Goal: Task Accomplishment & Management: Use online tool/utility

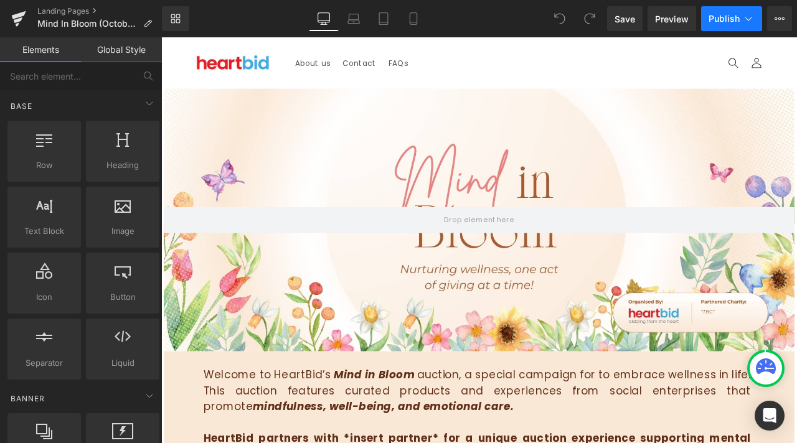
click at [713, 15] on span "Publish" at bounding box center [723, 19] width 31 height 10
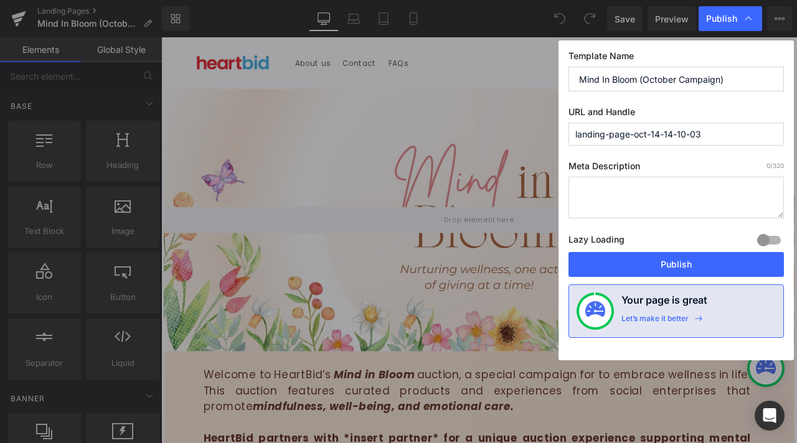
click at [744, 138] on input "landing-page-oct-14-14-10-03" at bounding box center [675, 134] width 215 height 23
type input "mind-in-bloom-campaign"
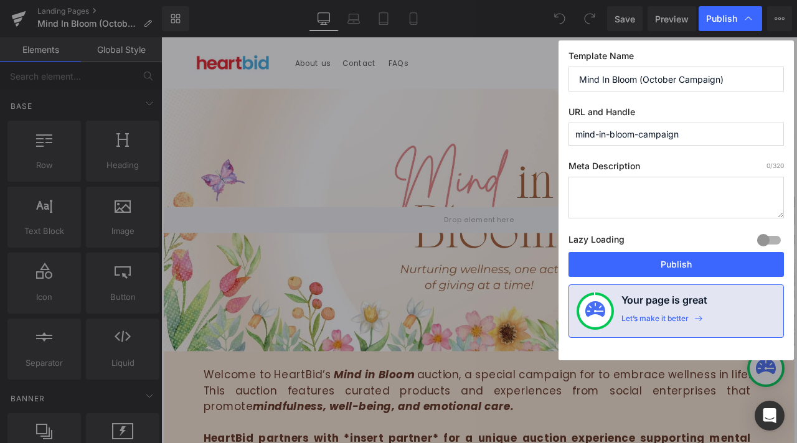
click at [753, 159] on div "Template Name Mind In Bloom (October Campaign) URL and Handle mind-in-bloom-cam…" at bounding box center [675, 200] width 235 height 320
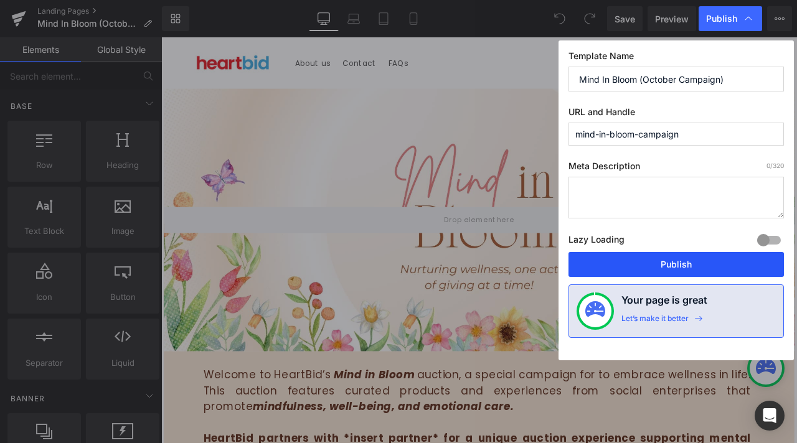
click at [733, 265] on button "Publish" at bounding box center [675, 264] width 215 height 25
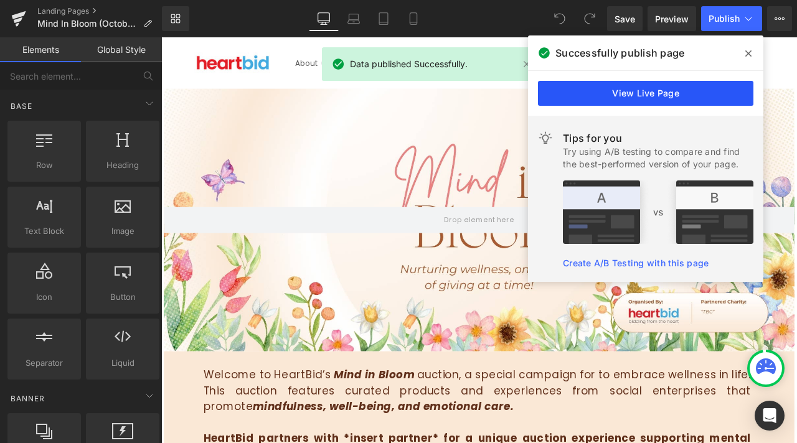
click at [626, 88] on link "View Live Page" at bounding box center [645, 93] width 215 height 25
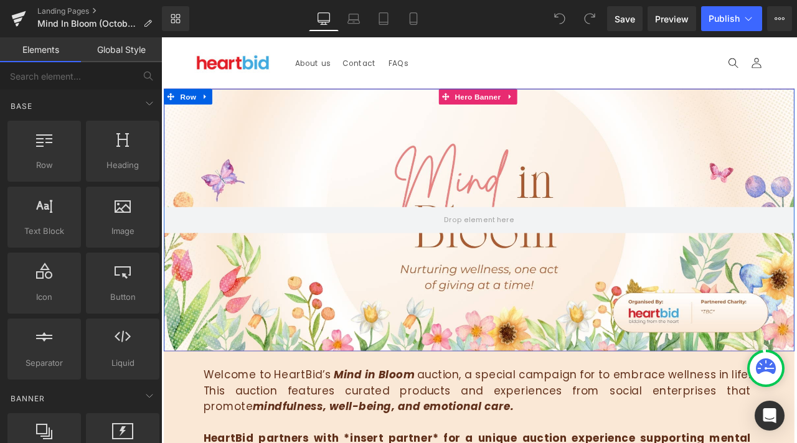
click at [423, 220] on div at bounding box center [537, 253] width 747 height 311
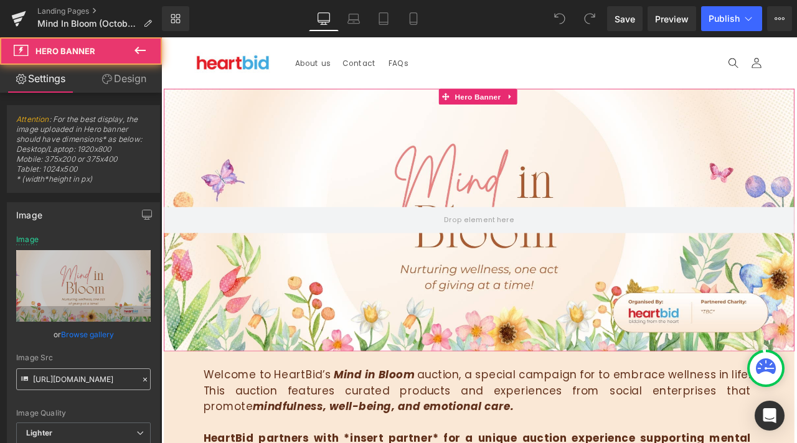
scroll to position [62, 0]
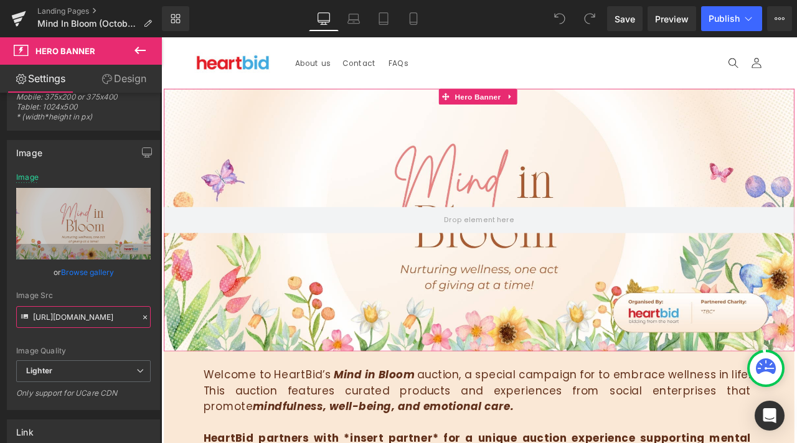
click at [100, 323] on input "[URL][DOMAIN_NAME]" at bounding box center [83, 317] width 134 height 22
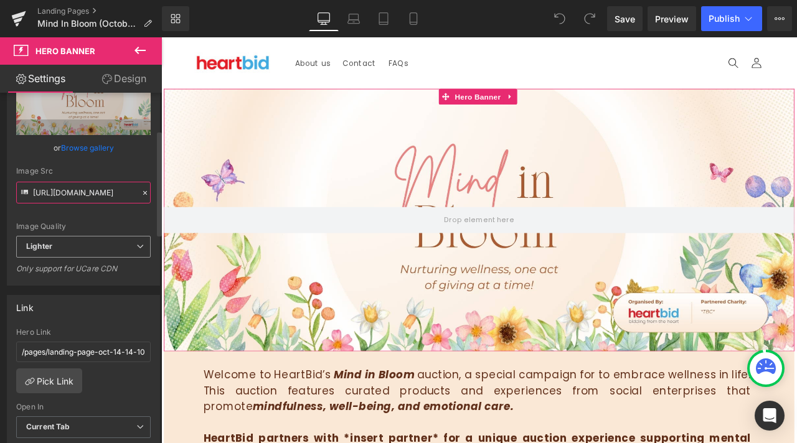
scroll to position [249, 0]
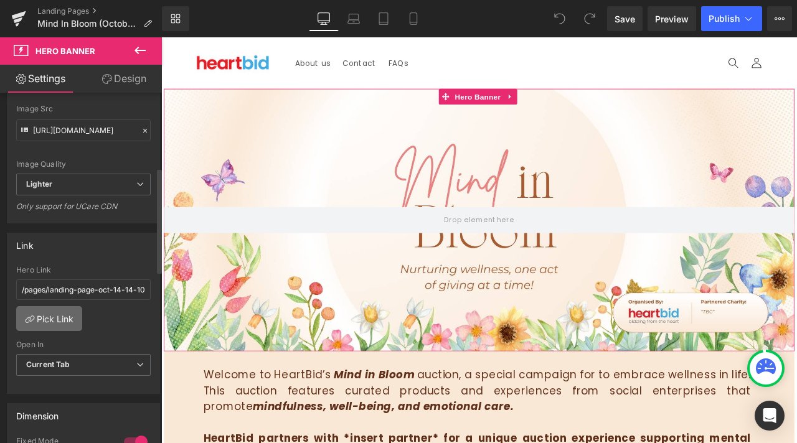
click at [72, 321] on link "Pick Link" at bounding box center [49, 318] width 66 height 25
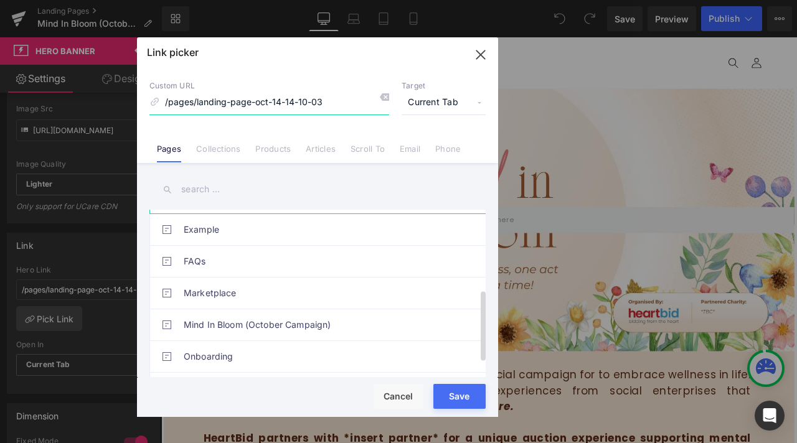
scroll to position [218, 0]
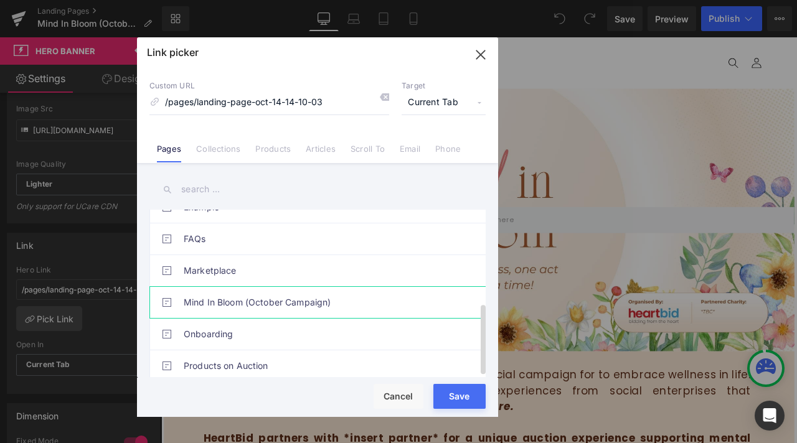
click at [284, 298] on link "Mind In Bloom (October Campaign)" at bounding box center [321, 302] width 274 height 31
type input "/pages/mind-in-bloom-campaign"
click at [478, 395] on button "Save" at bounding box center [459, 396] width 52 height 25
type input "/pages/mind-in-bloom-campaign"
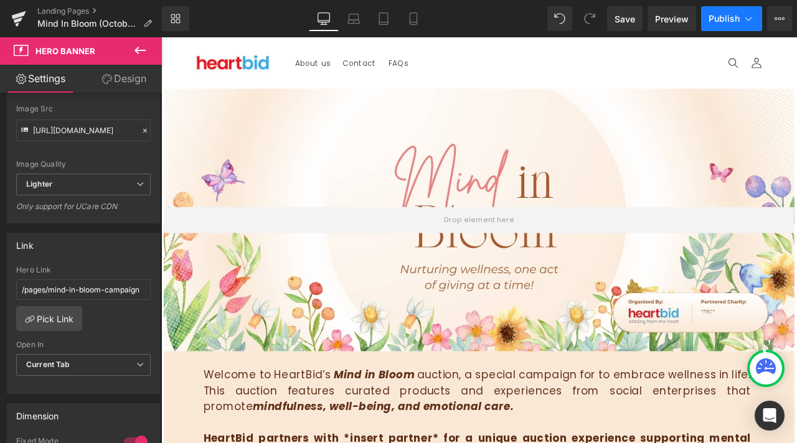
click at [723, 21] on span "Publish" at bounding box center [723, 19] width 31 height 10
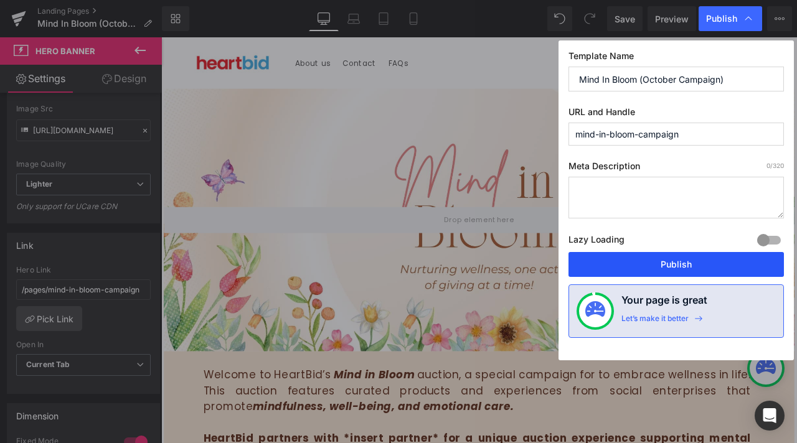
drag, startPoint x: 668, startPoint y: 274, endPoint x: 601, endPoint y: 280, distance: 68.1
click at [668, 274] on button "Publish" at bounding box center [675, 264] width 215 height 25
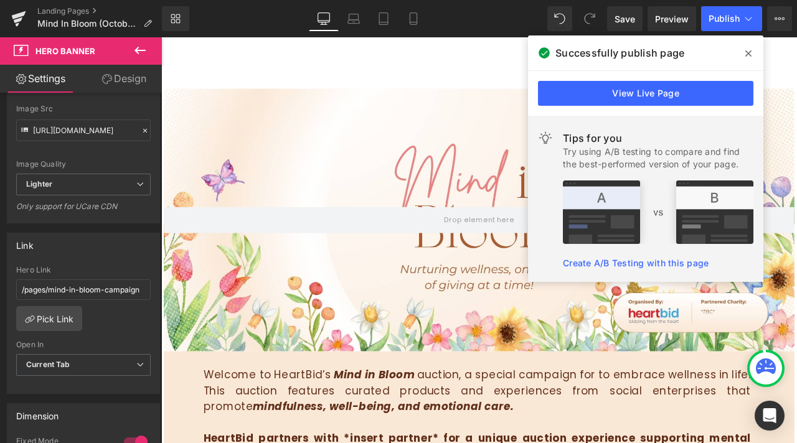
scroll to position [187, 0]
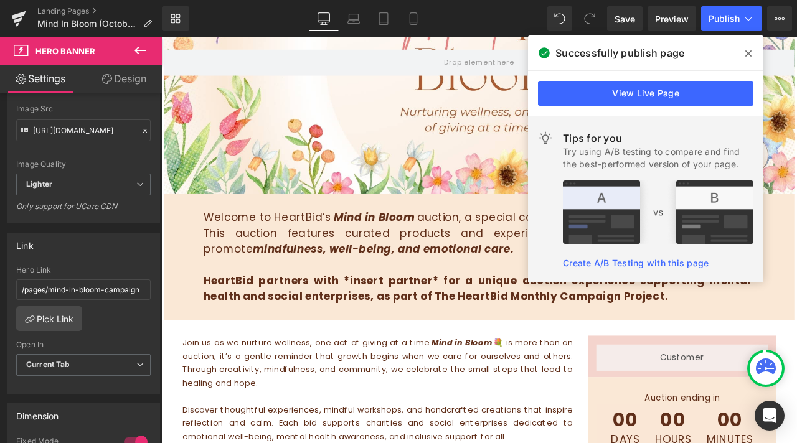
click at [513, 326] on strong "HeartBid partners with *insert partner* for a unique auction experience support…" at bounding box center [535, 335] width 649 height 36
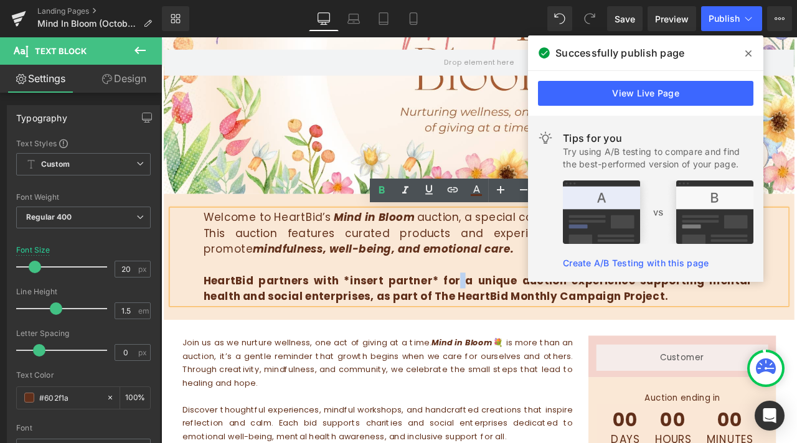
click at [251, 344] on strong "HeartBid partners with *insert partner* for a unique auction experience support…" at bounding box center [535, 335] width 649 height 36
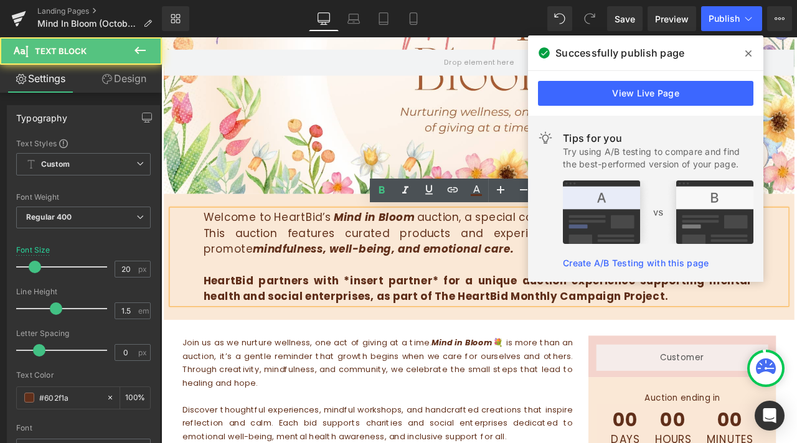
click at [754, 53] on span at bounding box center [748, 54] width 20 height 20
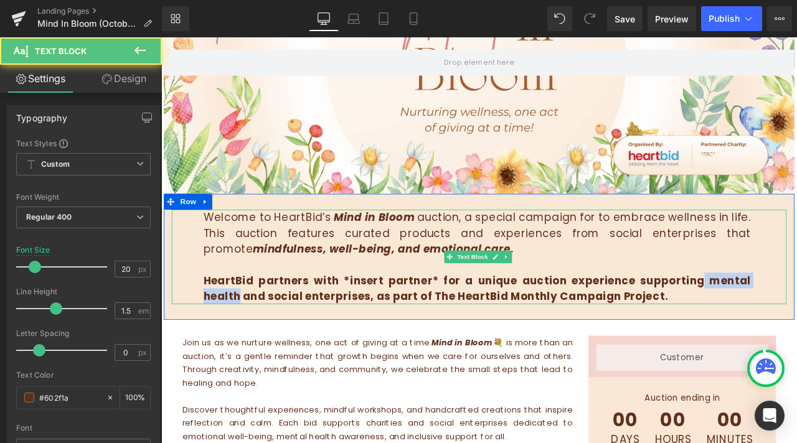
click at [796, 329] on strong "HeartBid partners with *insert partner* for a unique auction experience support…" at bounding box center [535, 335] width 649 height 36
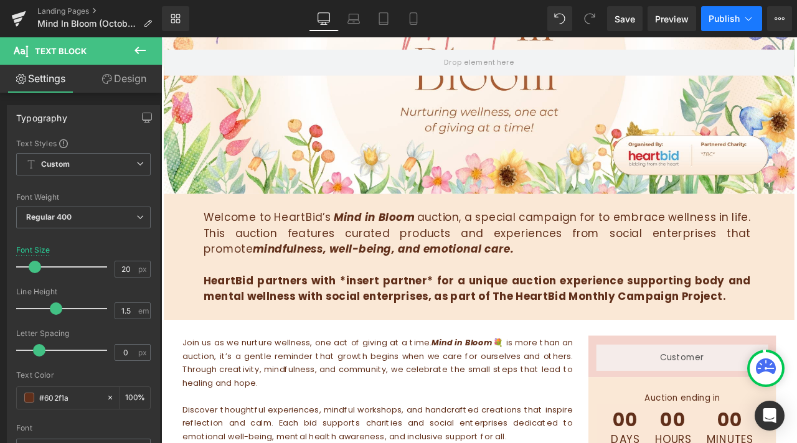
click at [728, 26] on button "Publish" at bounding box center [731, 18] width 61 height 25
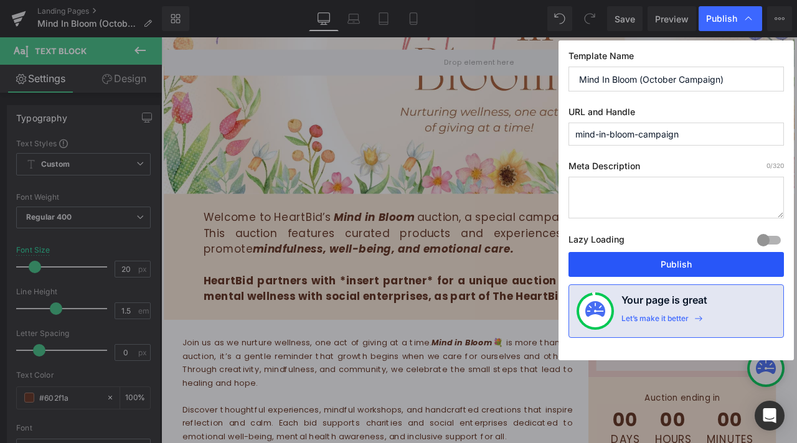
click at [718, 260] on button "Publish" at bounding box center [675, 264] width 215 height 25
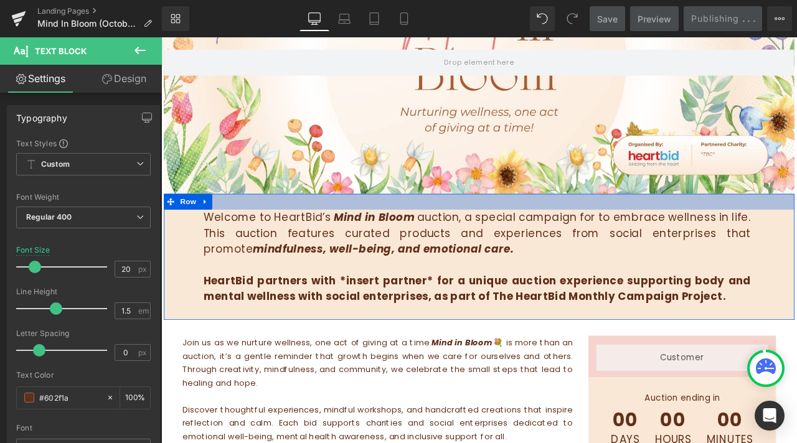
scroll to position [0, 0]
